Goal: Feedback & Contribution: Submit feedback/report problem

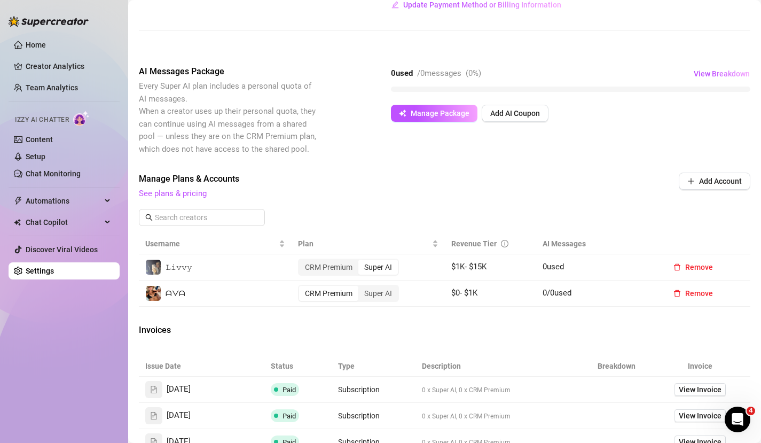
scroll to position [217, 0]
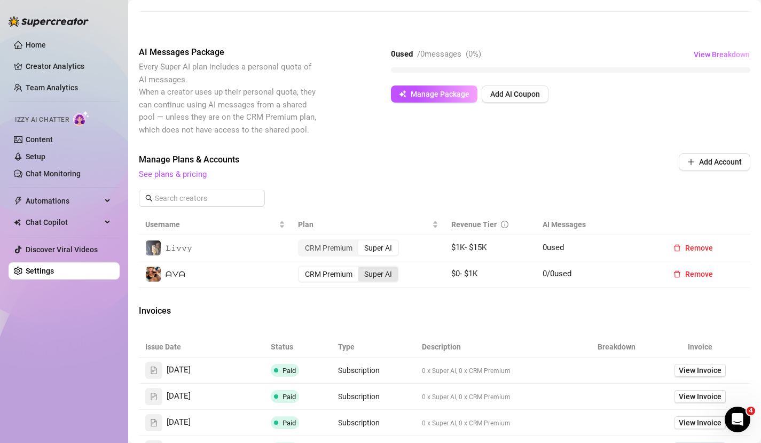
click at [384, 277] on div "Super AI" at bounding box center [378, 274] width 40 height 15
click at [361, 268] on input "Super AI" at bounding box center [361, 268] width 0 height 0
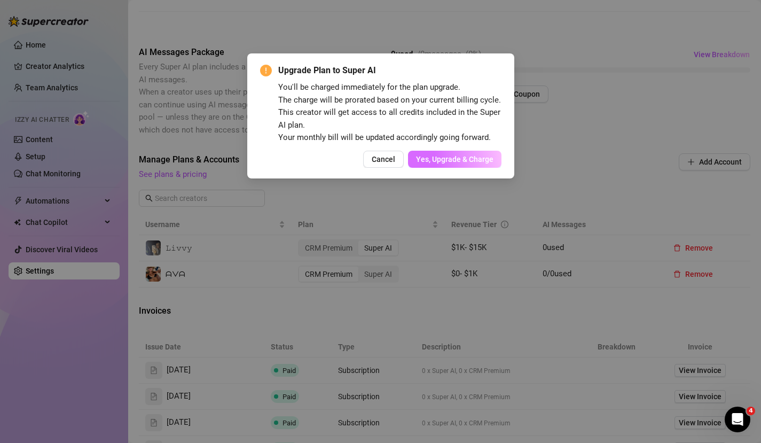
click at [487, 162] on span "Yes, Upgrade & Charge" at bounding box center [454, 159] width 77 height 9
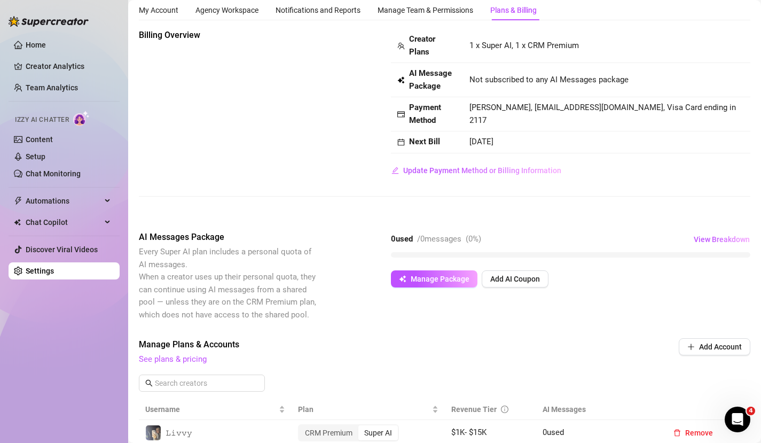
scroll to position [0, 0]
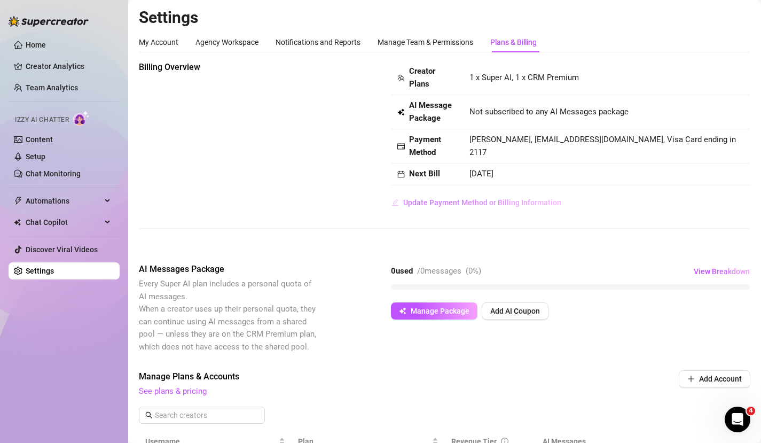
click at [496, 206] on span "Update Payment Method or Billing Information" at bounding box center [482, 202] width 158 height 9
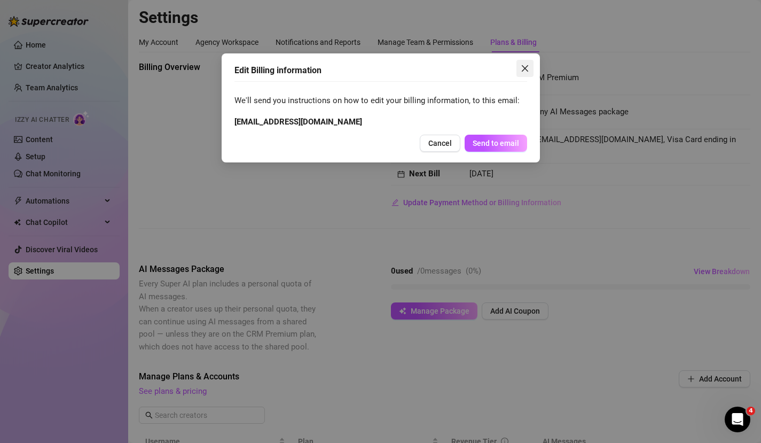
click at [524, 70] on icon "close" at bounding box center [525, 68] width 9 height 9
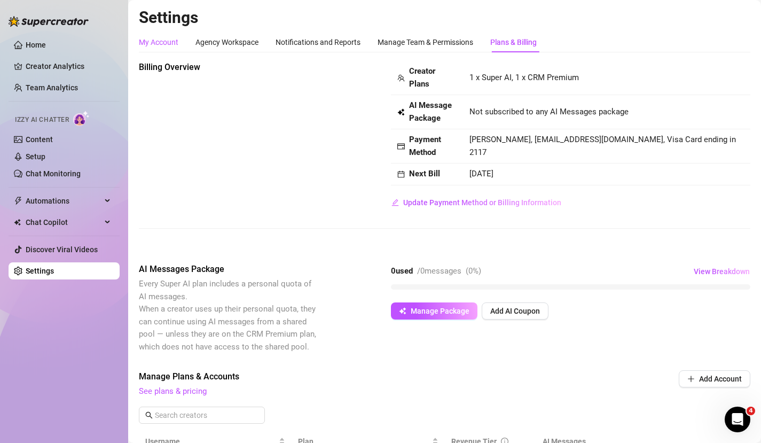
click at [163, 40] on div "My Account" at bounding box center [159, 42] width 40 height 12
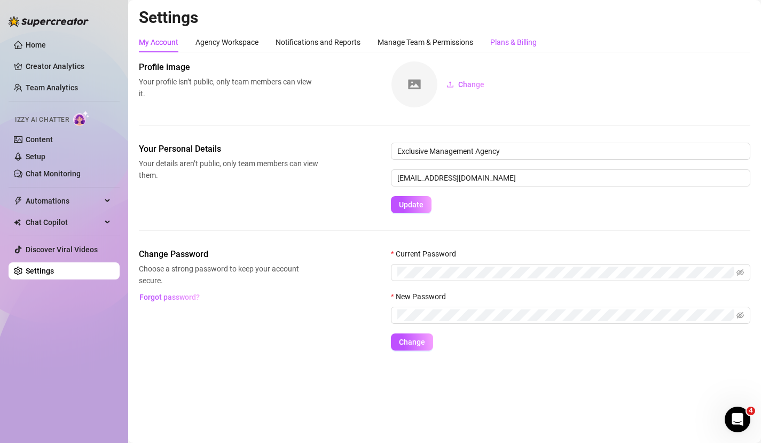
click at [514, 40] on div "Plans & Billing" at bounding box center [513, 42] width 46 height 12
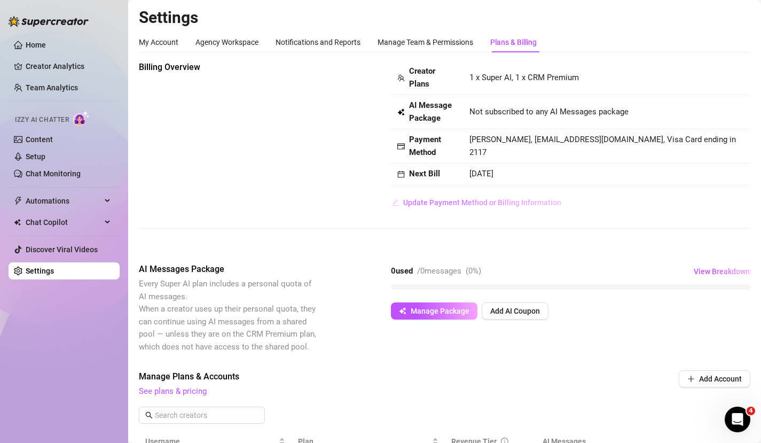
click at [511, 204] on span "Update Payment Method or Billing Information" at bounding box center [482, 202] width 158 height 9
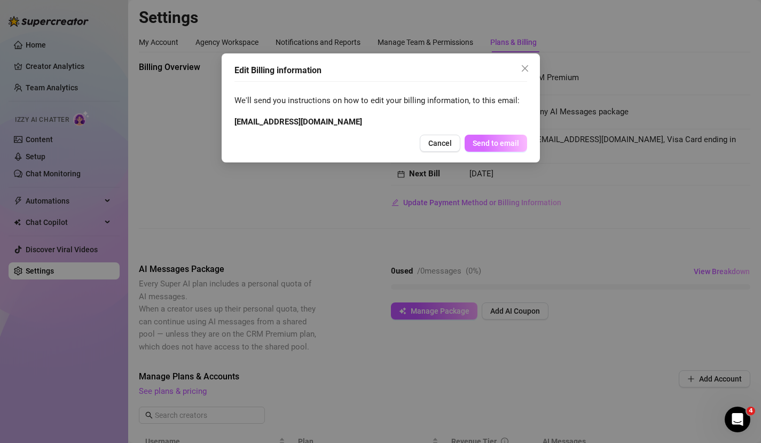
click at [507, 141] on span "Send to email" at bounding box center [496, 143] width 46 height 9
click at [497, 145] on span "Send to email" at bounding box center [496, 143] width 46 height 9
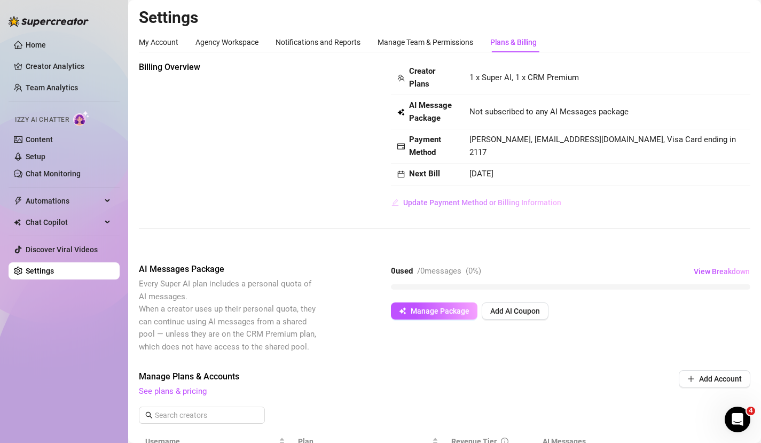
click at [512, 205] on span "Update Payment Method or Billing Information" at bounding box center [482, 202] width 158 height 9
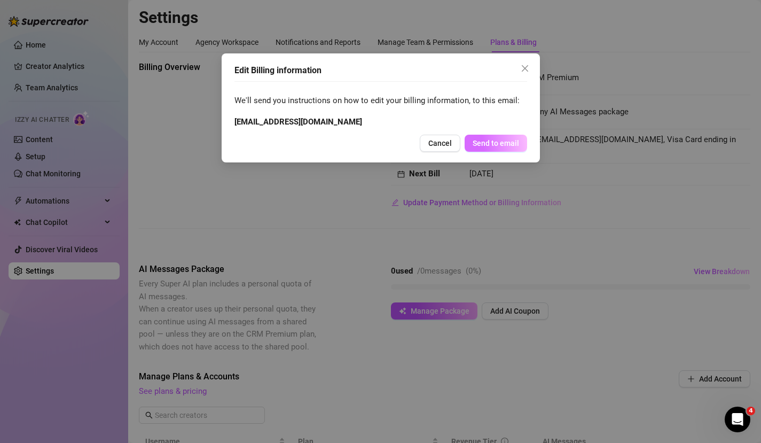
click at [503, 143] on span "Send to email" at bounding box center [496, 143] width 46 height 9
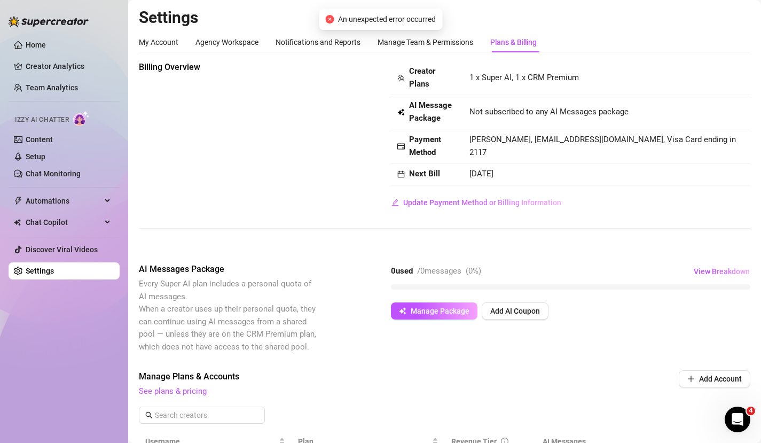
click at [327, 17] on icon "close-circle" at bounding box center [329, 19] width 9 height 9
click at [692, 45] on div "My Account Agency Workspace Notifications and Reports Manage Team & Permissions…" at bounding box center [445, 42] width 612 height 20
click at [742, 414] on div "Open Intercom Messenger" at bounding box center [737, 419] width 35 height 35
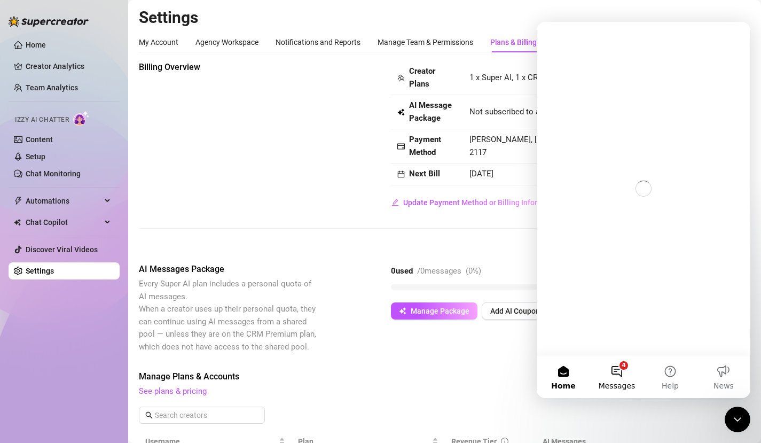
click at [620, 377] on button "4 Messages" at bounding box center [616, 376] width 53 height 43
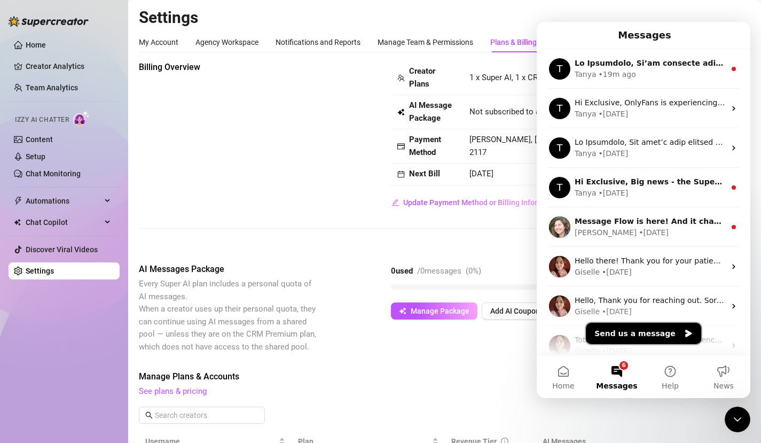
click at [666, 334] on button "Send us a message" at bounding box center [643, 333] width 115 height 21
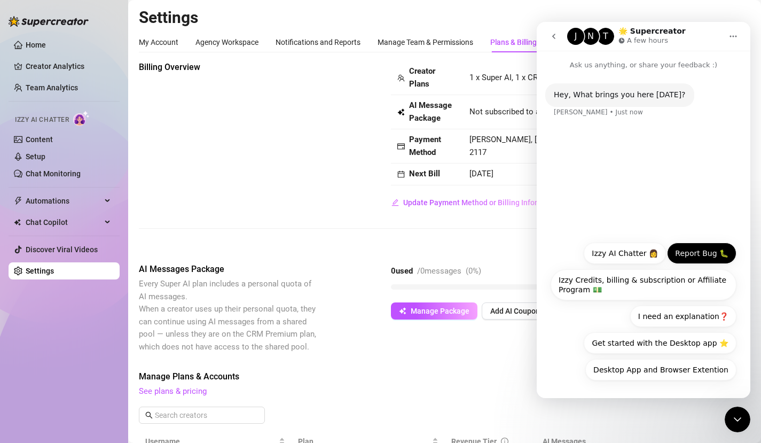
click at [705, 253] on button "Report Bug 🐛" at bounding box center [701, 253] width 69 height 21
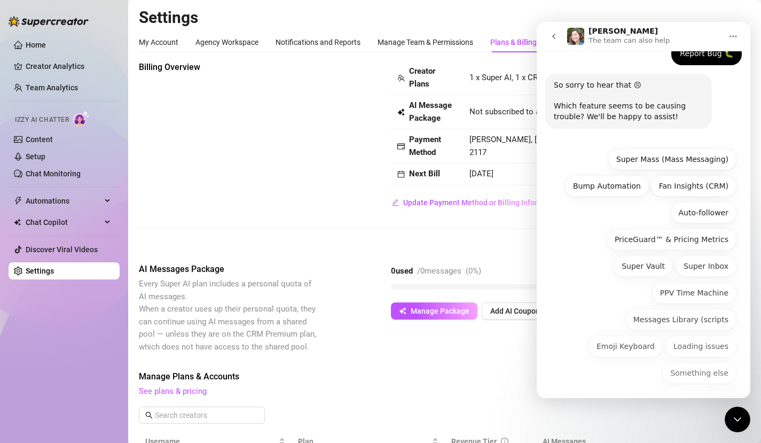
scroll to position [76, 0]
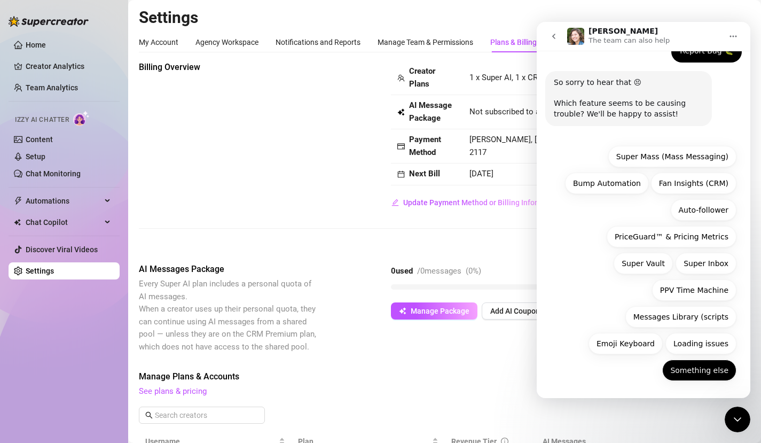
click at [706, 370] on button "Something else" at bounding box center [699, 370] width 74 height 21
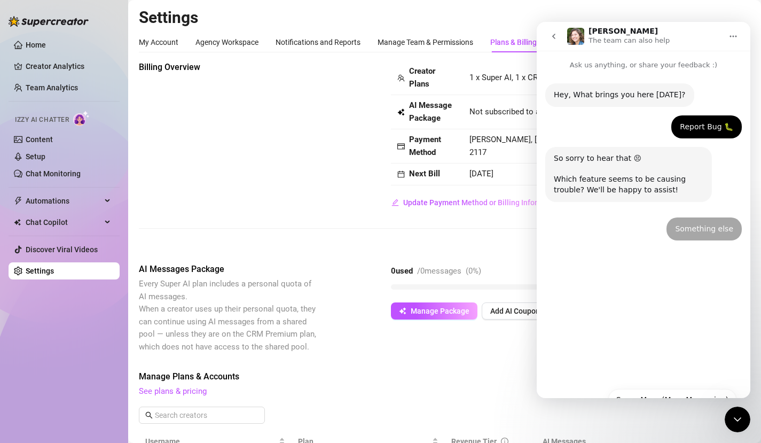
scroll to position [0, 0]
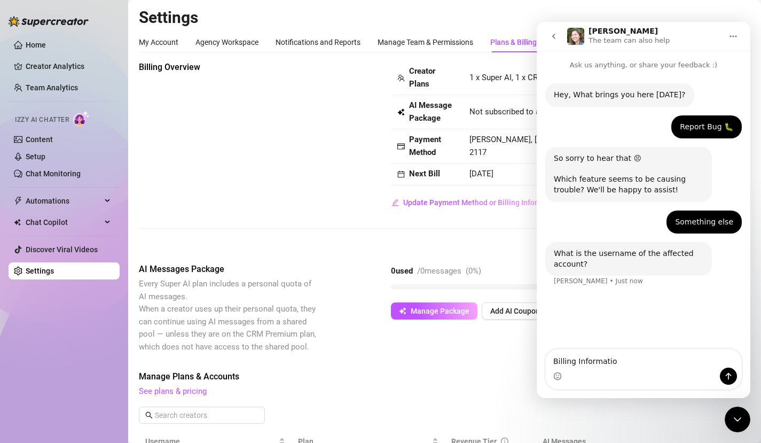
type textarea "Billing Information"
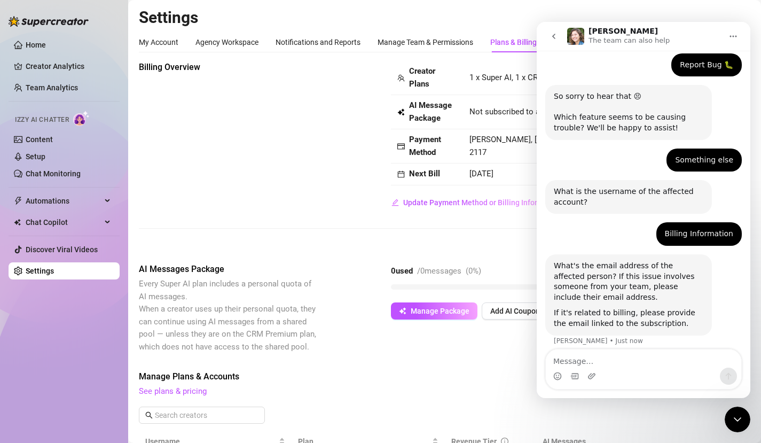
scroll to position [70, 0]
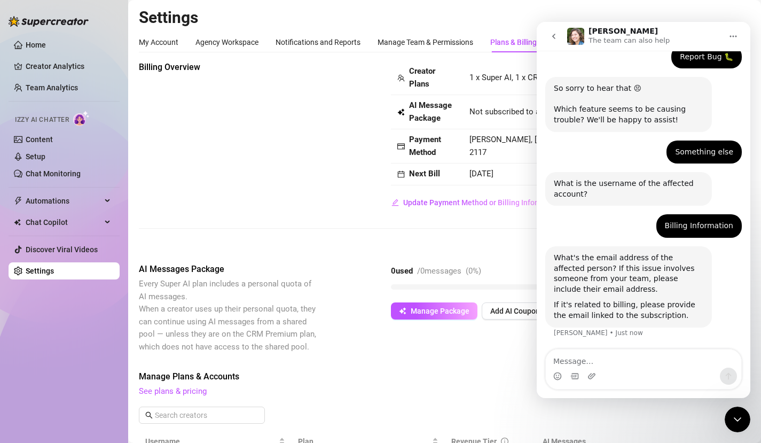
click at [614, 353] on textarea "Message…" at bounding box center [644, 358] width 196 height 18
type textarea "[EMAIL_ADDRESS][DOMAIN_NAME]"
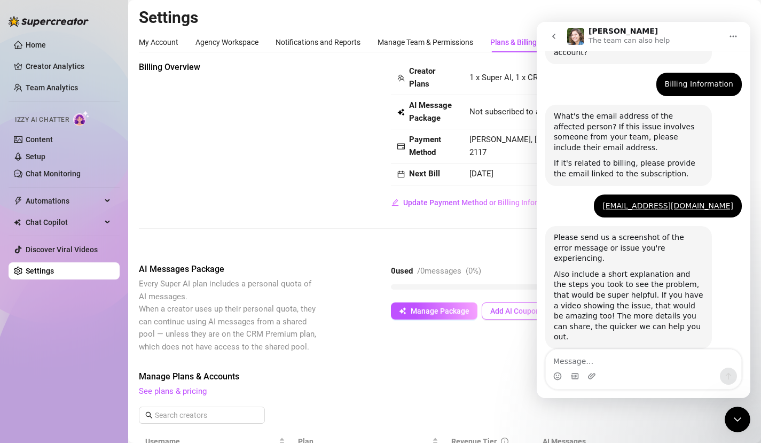
scroll to position [213, 0]
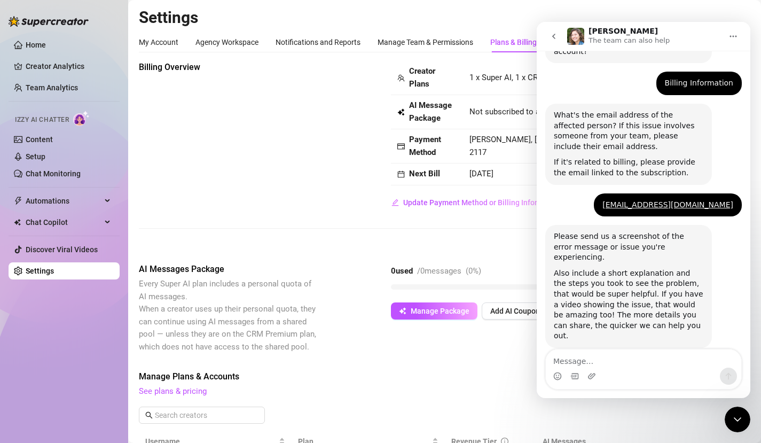
click at [505, 246] on div "Billing Overview Creator Plans 1 x Super AI, 1 x CRM Premium AI Message Package…" at bounding box center [445, 426] width 612 height 730
click at [742, 426] on div "Close Intercom Messenger" at bounding box center [738, 420] width 26 height 26
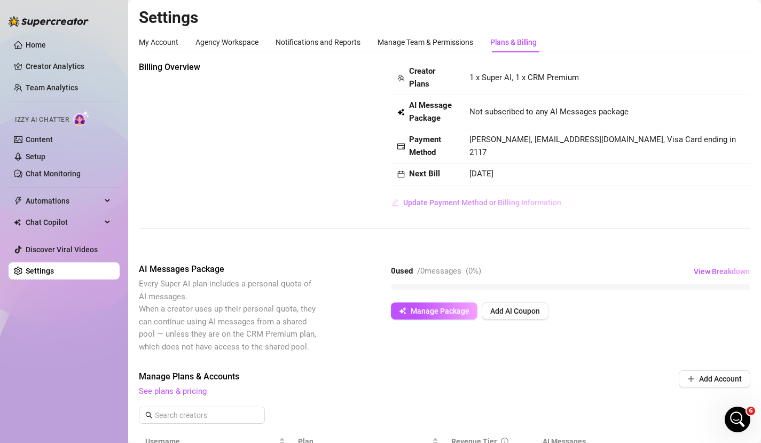
click at [505, 206] on span "Update Payment Method or Billing Information" at bounding box center [482, 202] width 158 height 9
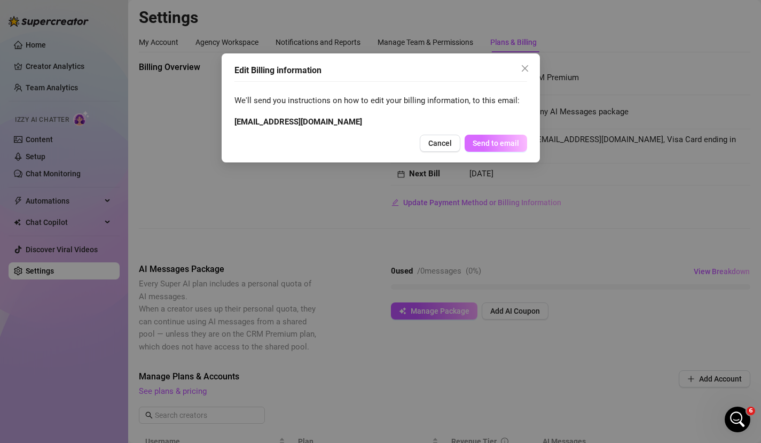
click at [524, 144] on button "Send to email" at bounding box center [496, 143] width 63 height 17
click at [513, 145] on span "Send to email" at bounding box center [496, 143] width 46 height 9
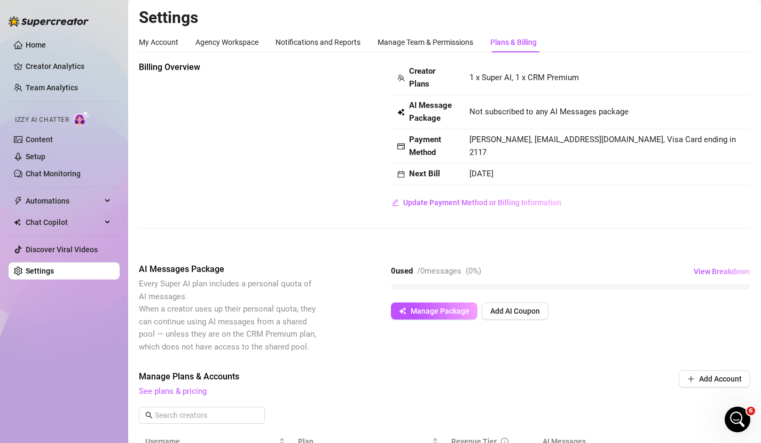
click at [739, 418] on icon "Open Intercom Messenger" at bounding box center [738, 420] width 18 height 18
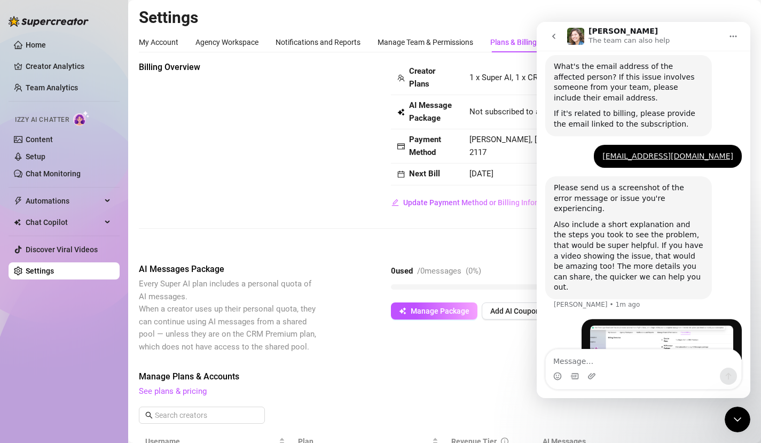
scroll to position [280, 0]
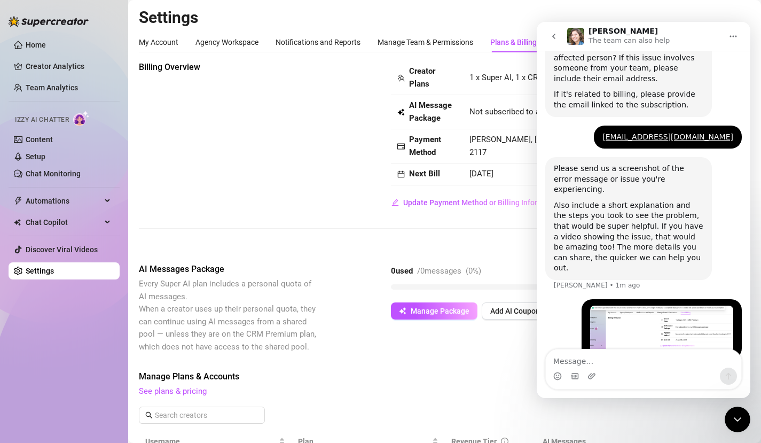
click at [635, 365] on textarea "Message…" at bounding box center [644, 358] width 196 height 18
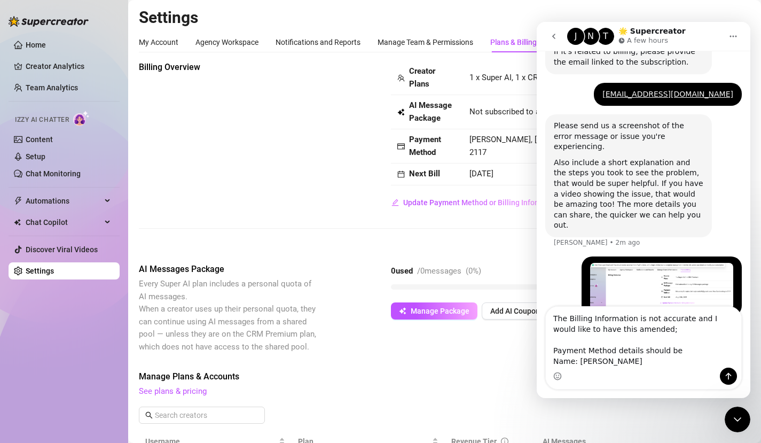
scroll to position [334, 0]
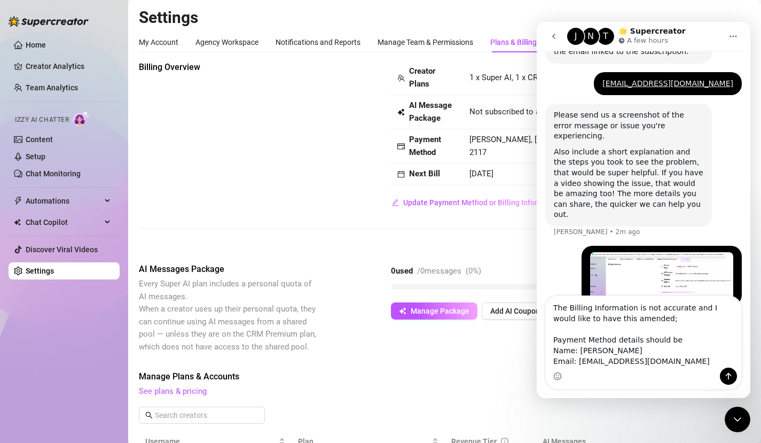
type textarea "The Billing Information is not accurate and I would like to have this amended; …"
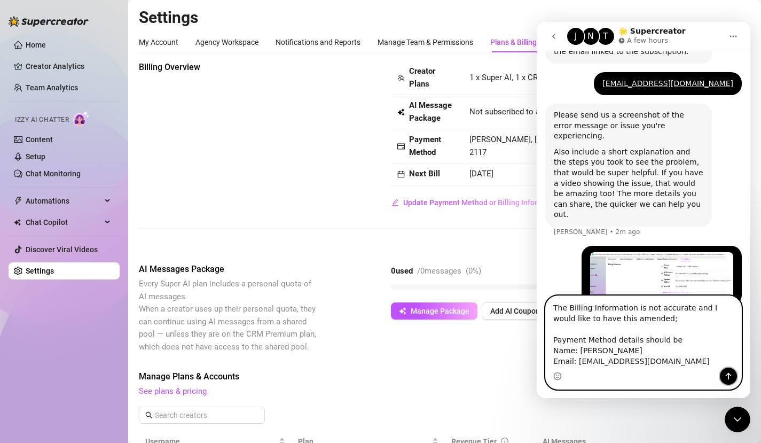
click at [726, 377] on icon "Send a message…" at bounding box center [728, 376] width 9 height 9
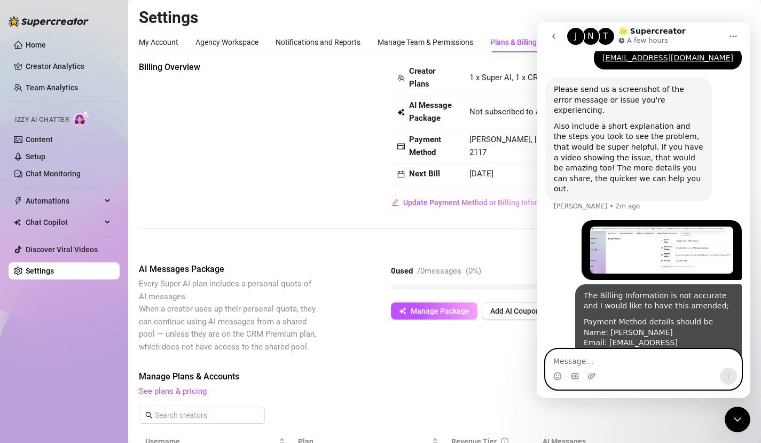
scroll to position [373, 0]
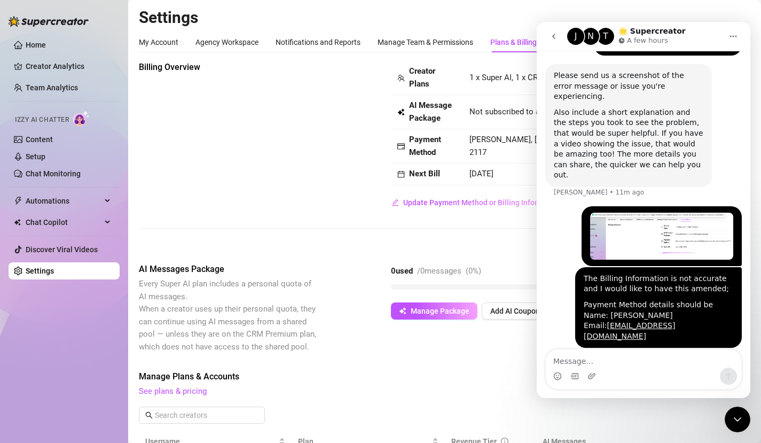
click at [741, 422] on icon "Close Intercom Messenger" at bounding box center [737, 419] width 13 height 13
